Goal: Navigation & Orientation: Go to known website

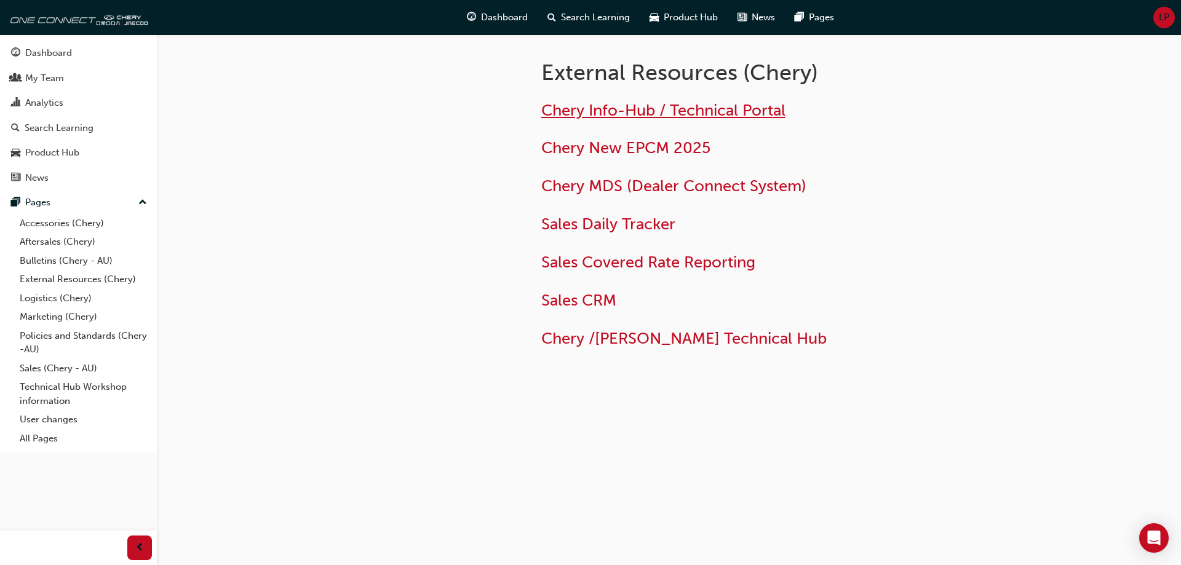
click at [584, 109] on span "Chery Info-Hub / Technical Portal" at bounding box center [663, 110] width 244 height 19
